Goal: Transaction & Acquisition: Purchase product/service

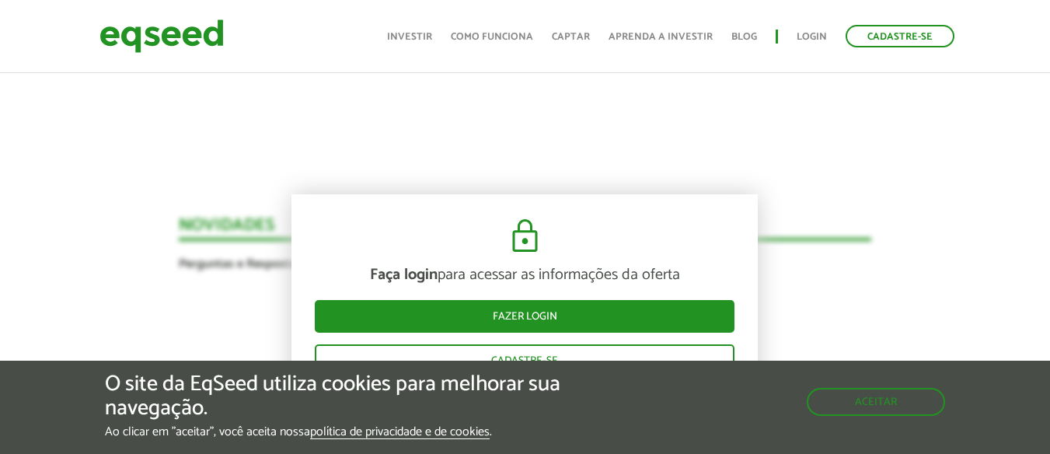
scroll to position [1634, 0]
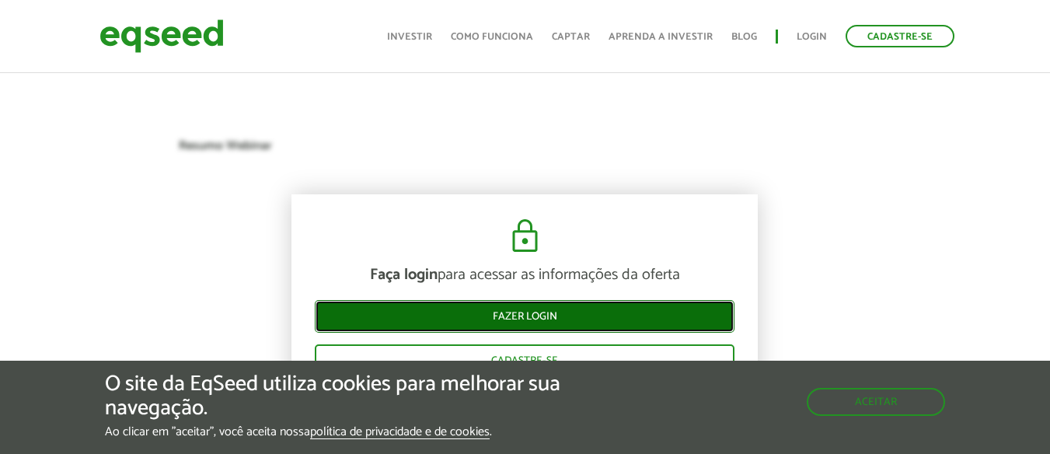
click at [618, 318] on link "Fazer login" at bounding box center [525, 316] width 420 height 33
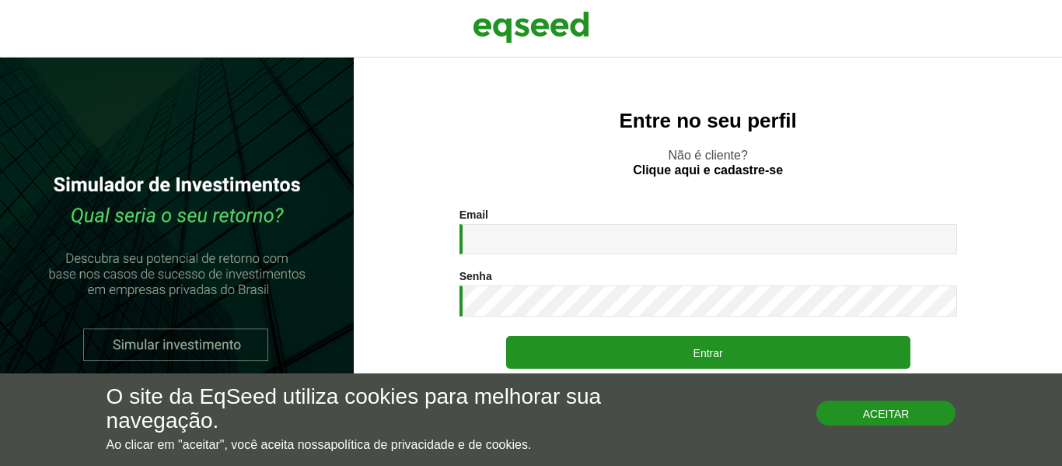
click at [863, 419] on button "Aceitar" at bounding box center [886, 412] width 140 height 25
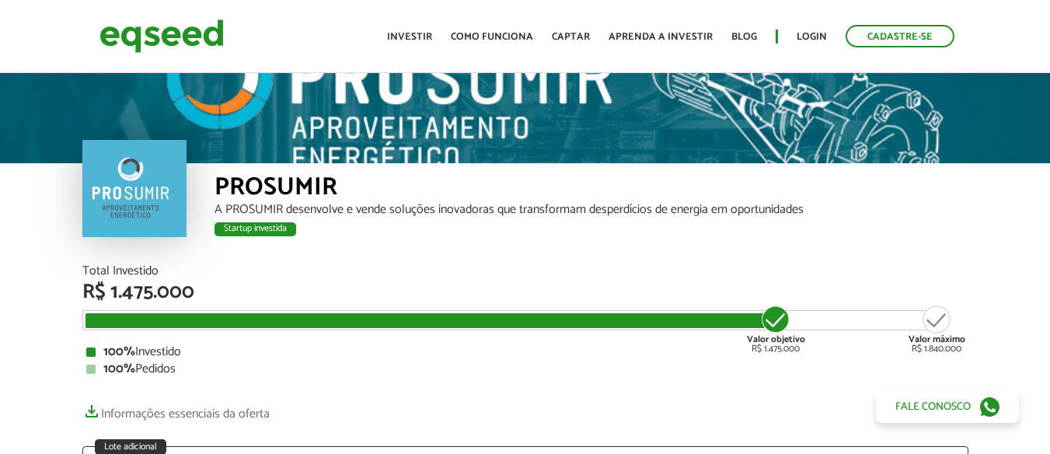
scroll to position [1634, 0]
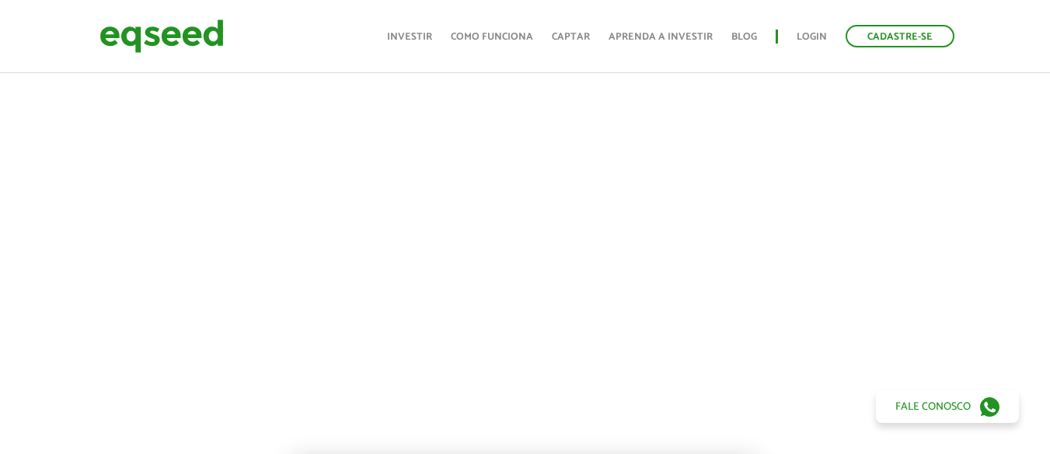
scroll to position [725, 0]
